Goal: Task Accomplishment & Management: Complete application form

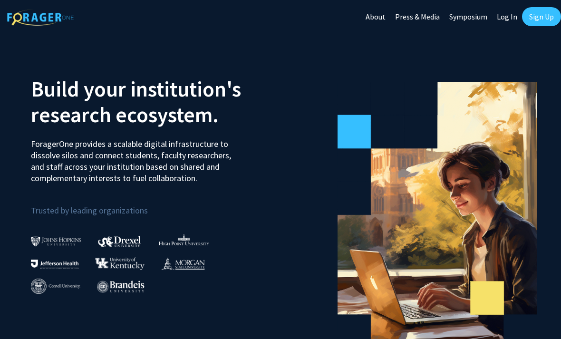
click at [546, 22] on link "Sign Up" at bounding box center [541, 16] width 39 height 19
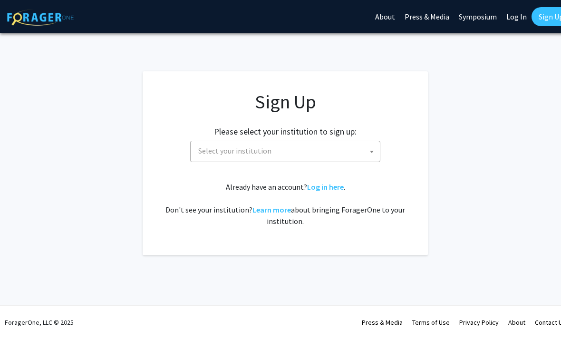
click at [362, 149] on span "Select your institution" at bounding box center [286, 150] width 185 height 19
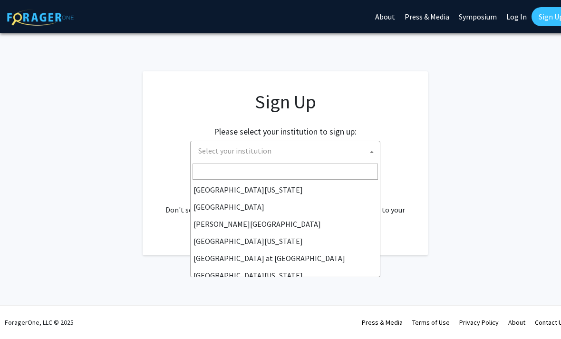
scroll to position [284, 0]
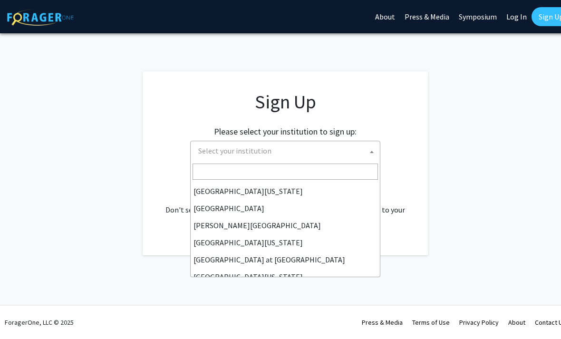
select select "24"
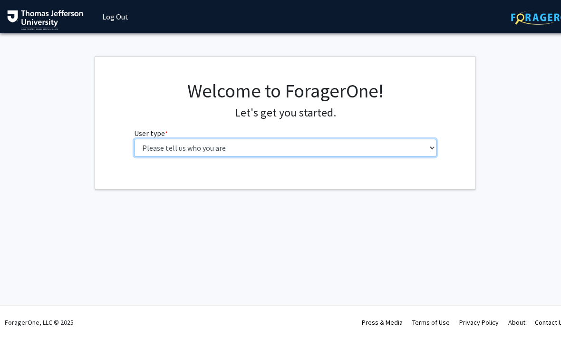
click at [433, 152] on select "Please tell us who you are Undergraduate Student Master's Student Doctoral Cand…" at bounding box center [285, 148] width 303 height 18
select select "3: doc"
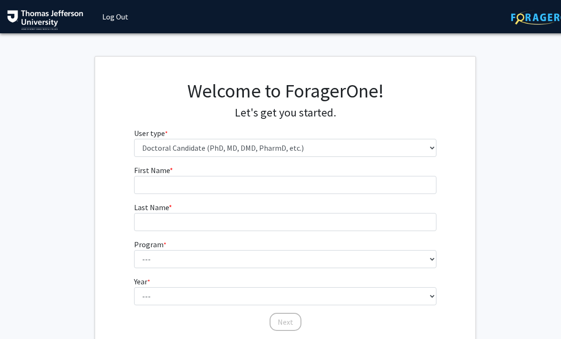
click at [552, 164] on fg-get-started "Welcome to ForagerOne! Let's get you started. User type * required Please tell …" at bounding box center [285, 206] width 570 height 301
